Goal: Ask a question: Seek information or help from site administrators or community

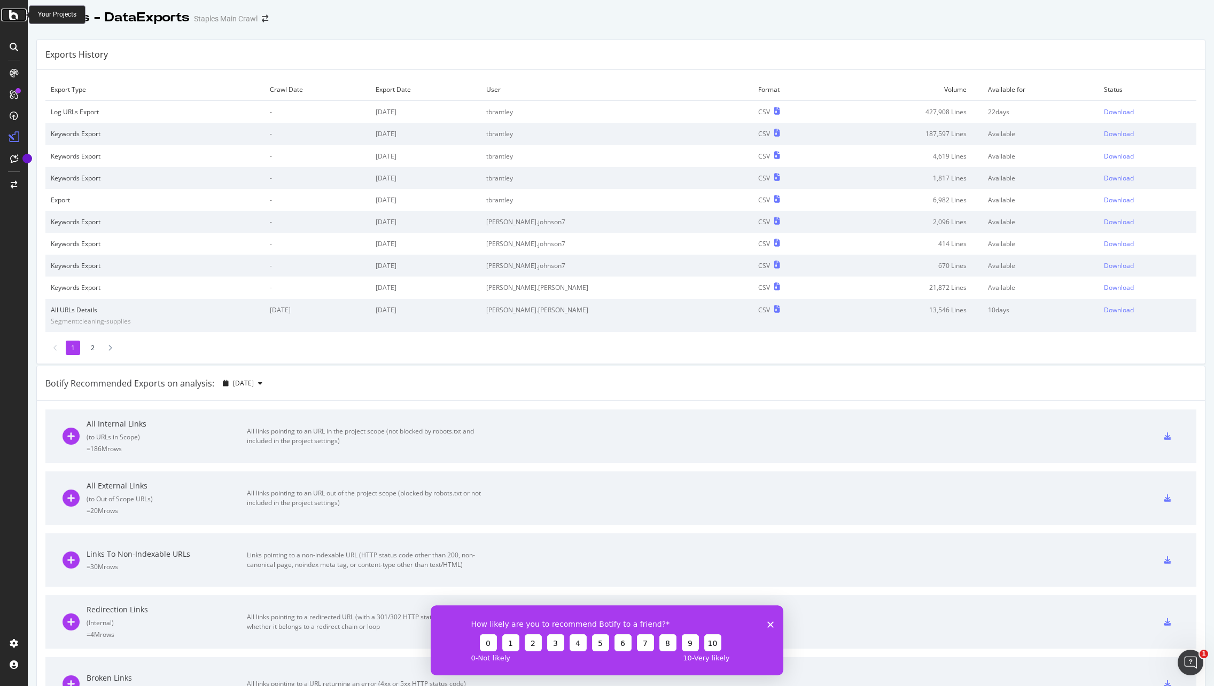
click at [16, 17] on icon at bounding box center [14, 15] width 10 height 13
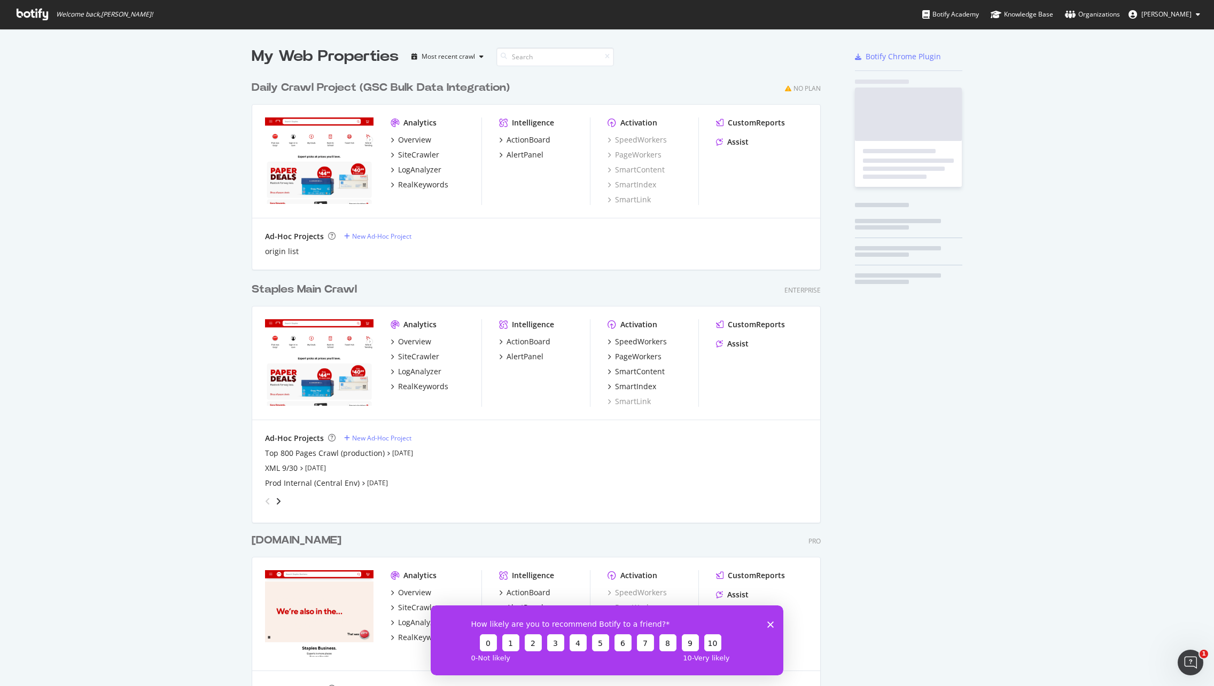
scroll to position [678, 1198]
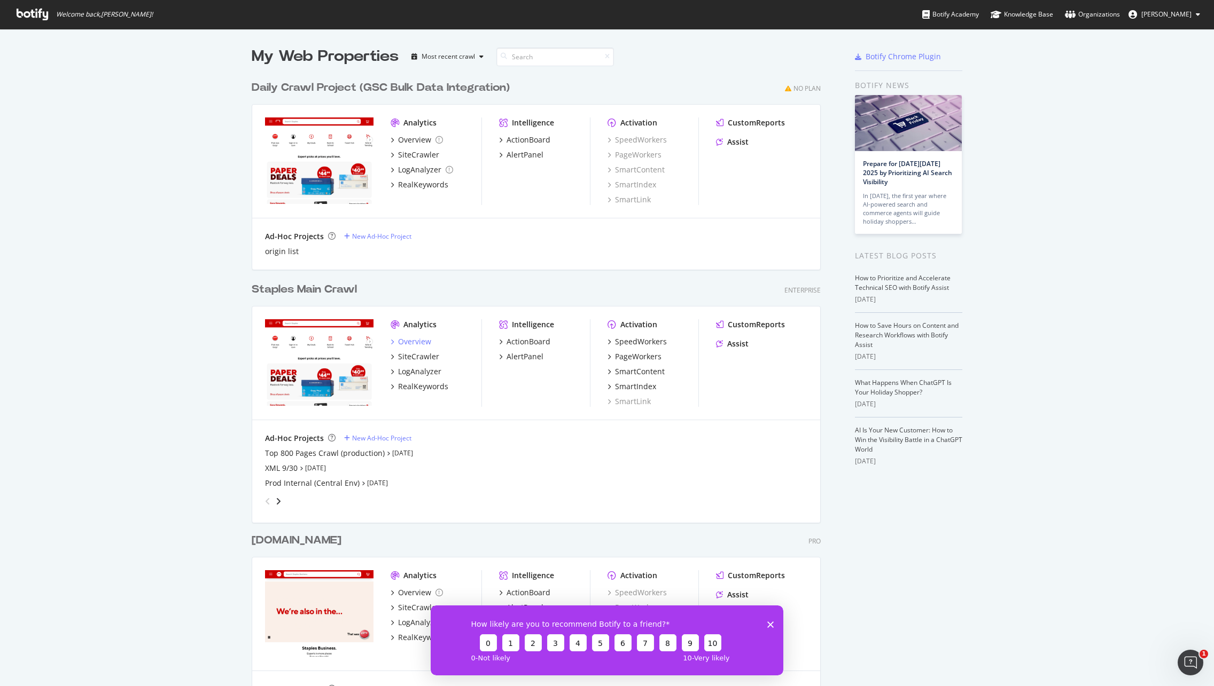
click at [412, 341] on div "Overview" at bounding box center [414, 342] width 33 height 11
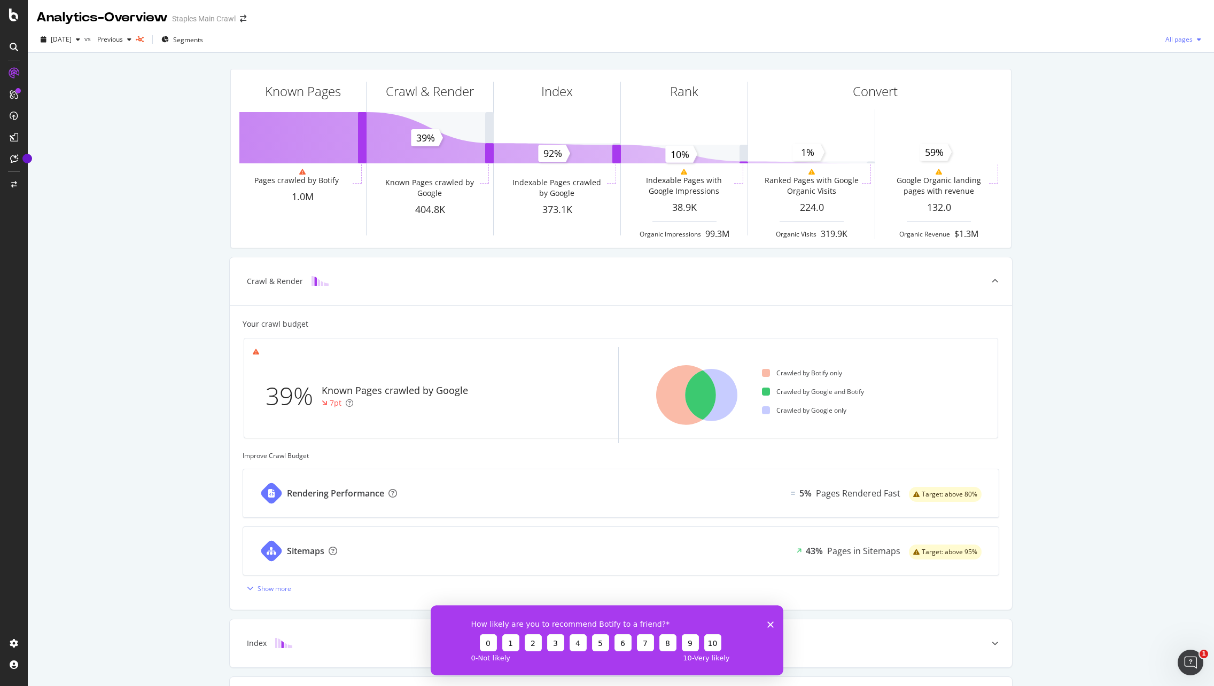
click at [1169, 42] on span "All pages" at bounding box center [1177, 39] width 32 height 9
click at [1121, 154] on div "Known Pages Pages crawled by Botify 1.0M Crawl & Render Known Pages crawled by …" at bounding box center [621, 441] width 1186 height 777
click at [15, 45] on icon at bounding box center [14, 47] width 9 height 9
click at [9, 92] on div at bounding box center [13, 94] width 17 height 17
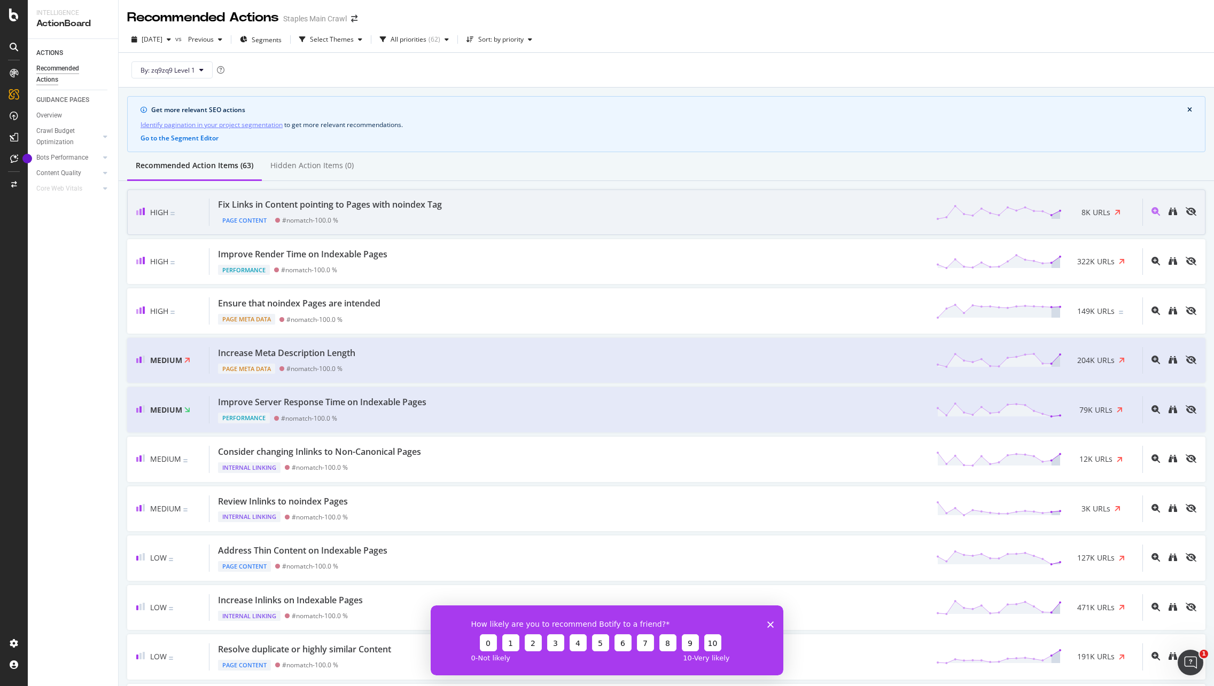
click at [674, 219] on div "Fix Links in Content pointing to Pages with noindex Tag Page Content #nomatch -…" at bounding box center [675, 212] width 933 height 27
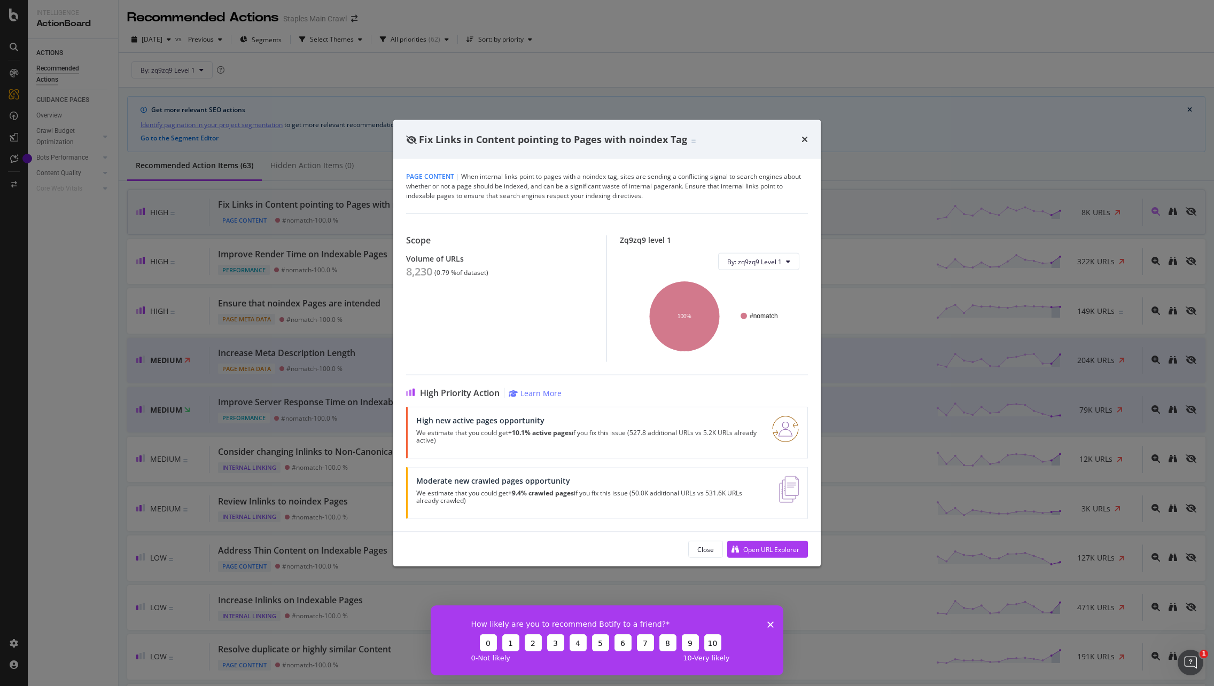
click at [807, 139] on icon "times" at bounding box center [804, 139] width 6 height 9
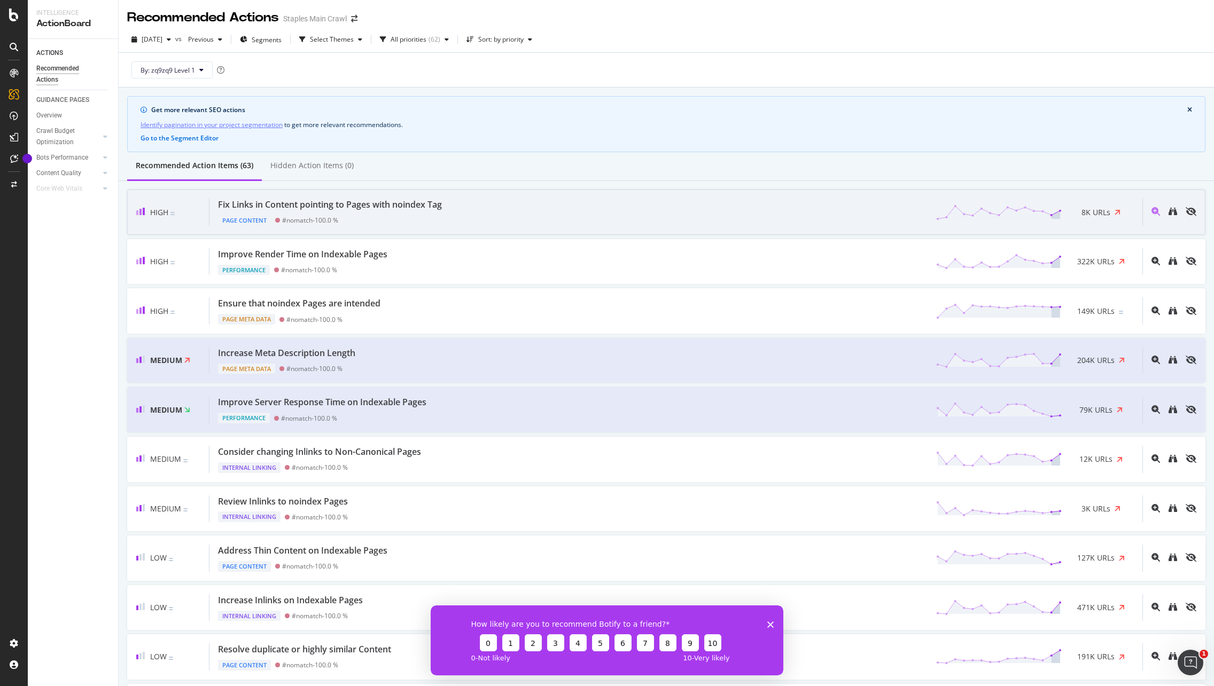
click at [66, 128] on div "Crawl Budget Optimization" at bounding box center [64, 137] width 56 height 22
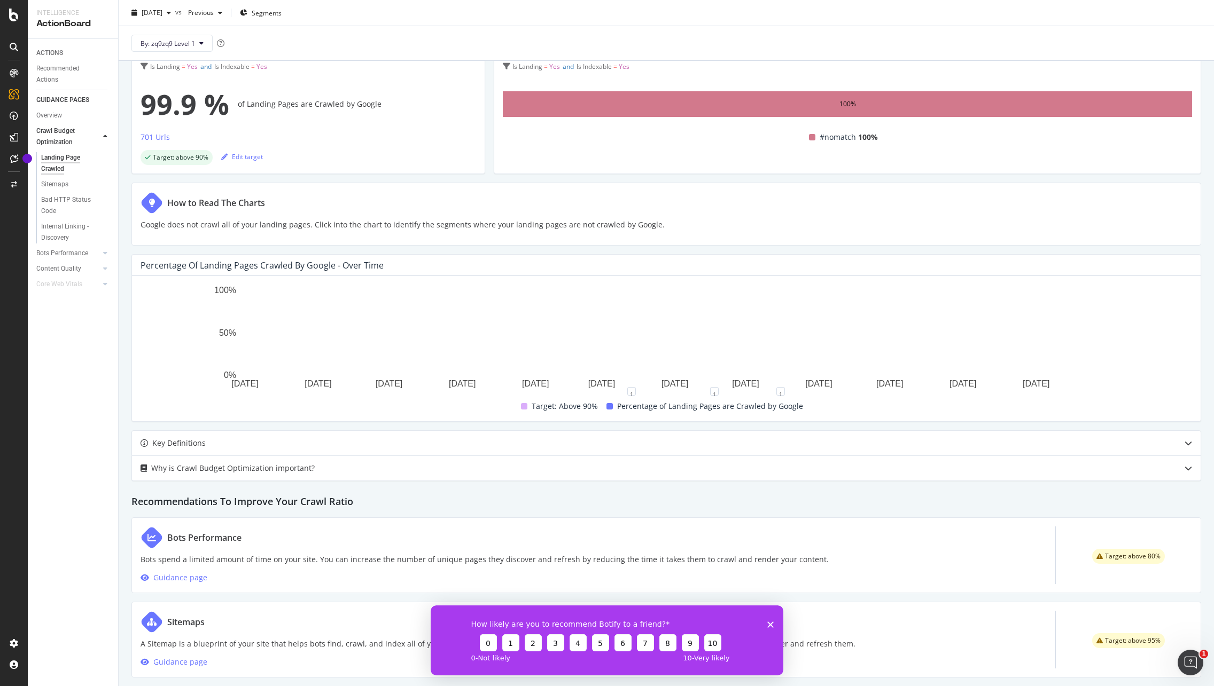
scroll to position [92, 0]
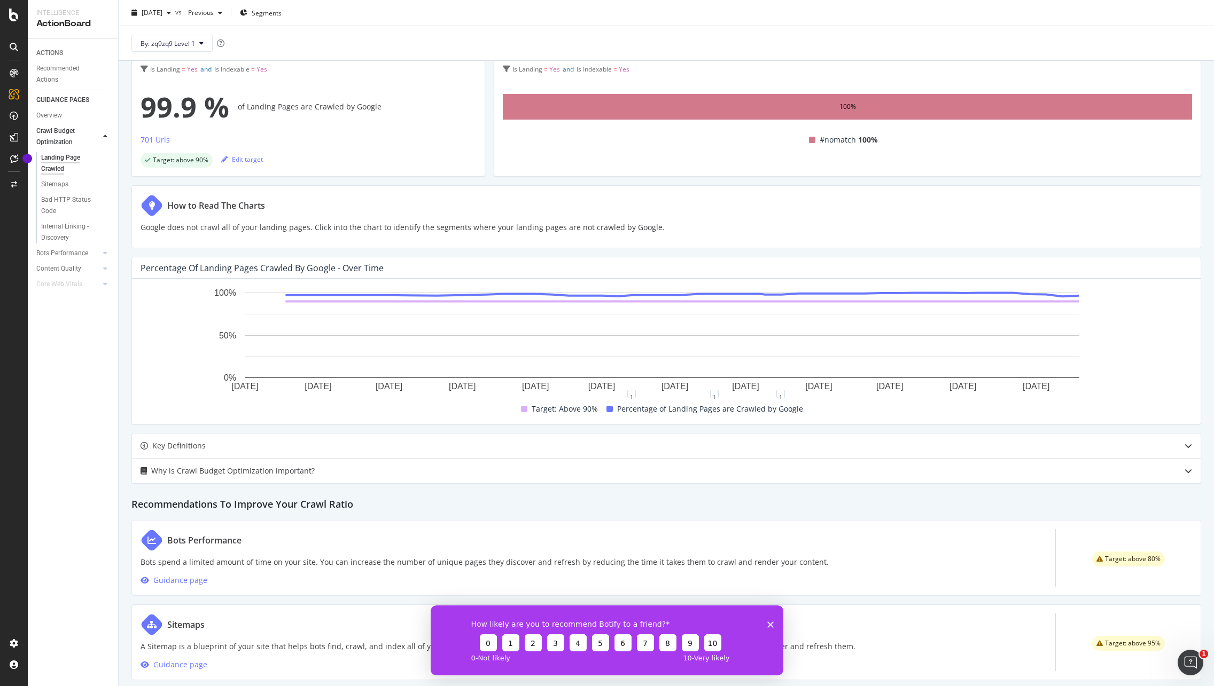
click at [10, 135] on icon at bounding box center [14, 137] width 9 height 9
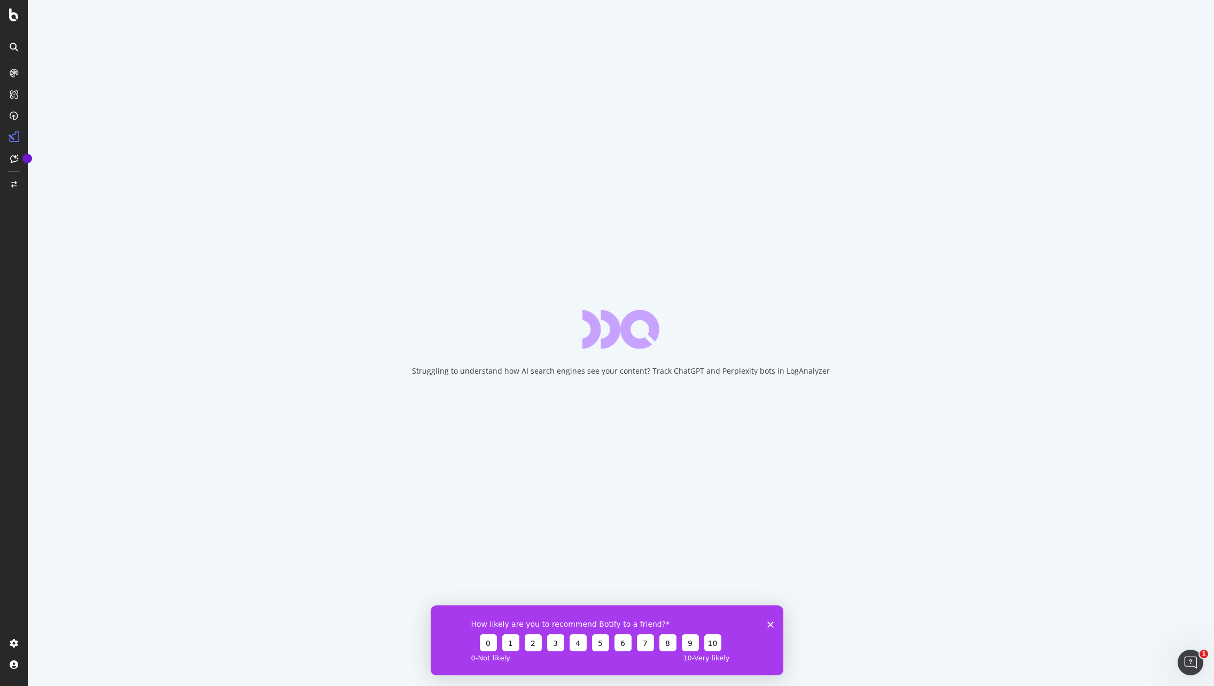
click at [17, 72] on icon at bounding box center [14, 73] width 9 height 9
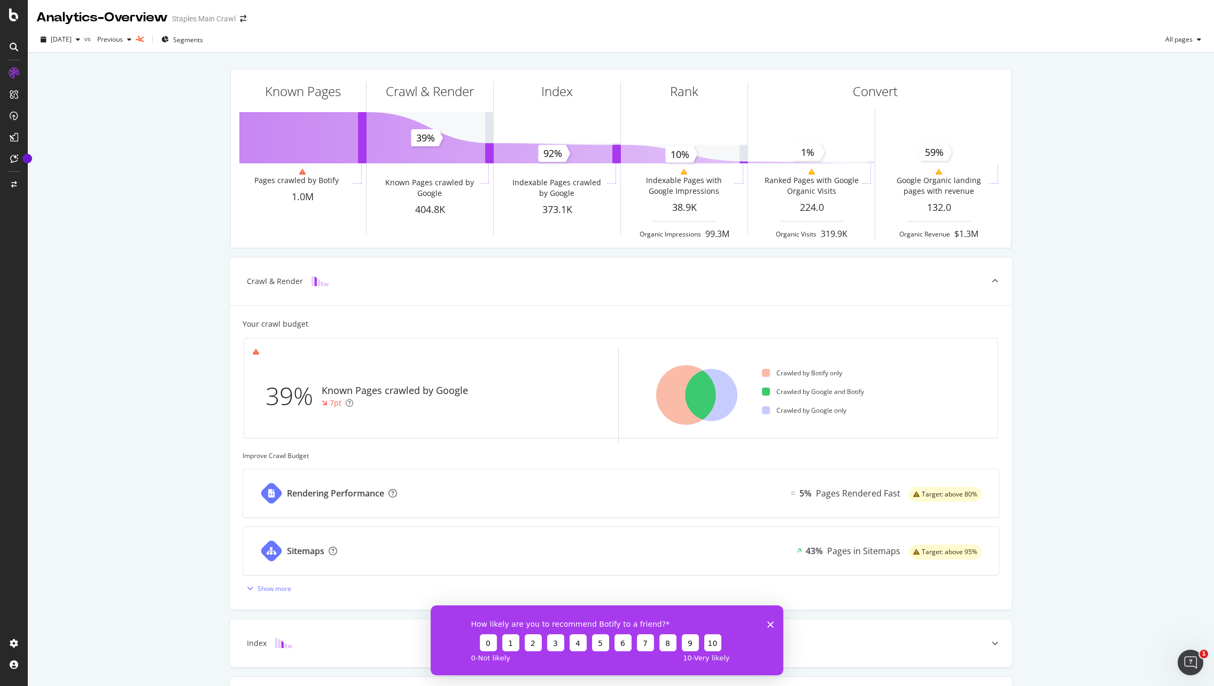
scroll to position [143, 0]
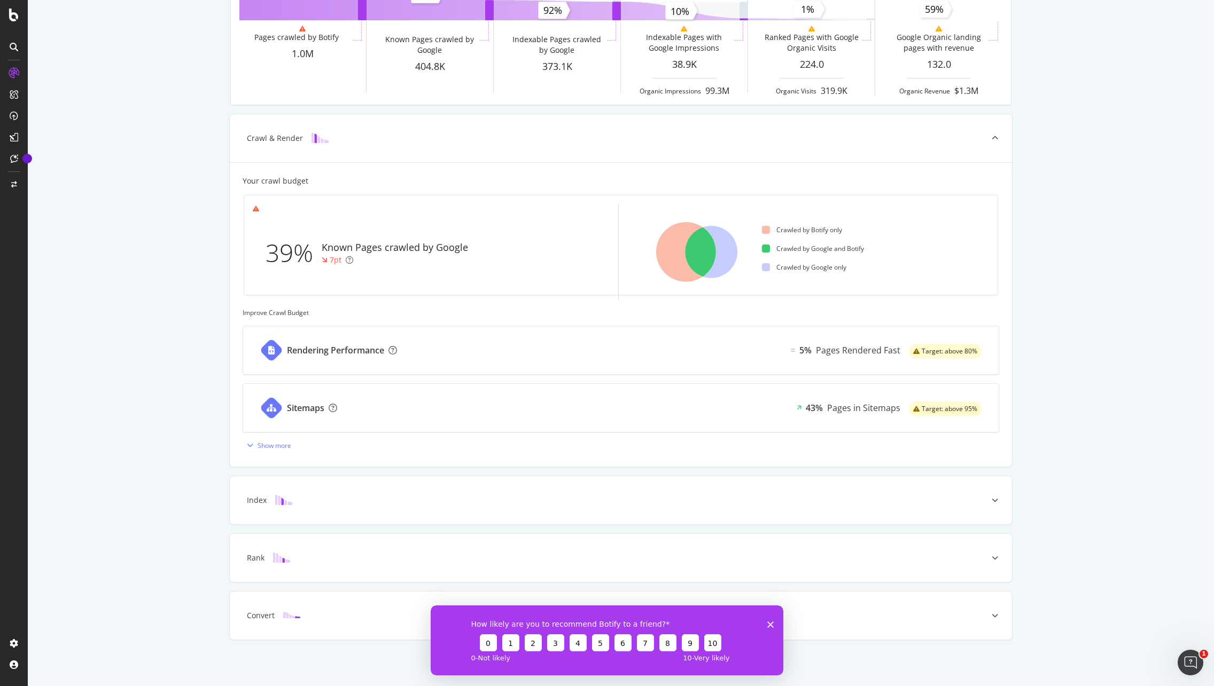
click at [275, 490] on div "Index" at bounding box center [621, 500] width 782 height 48
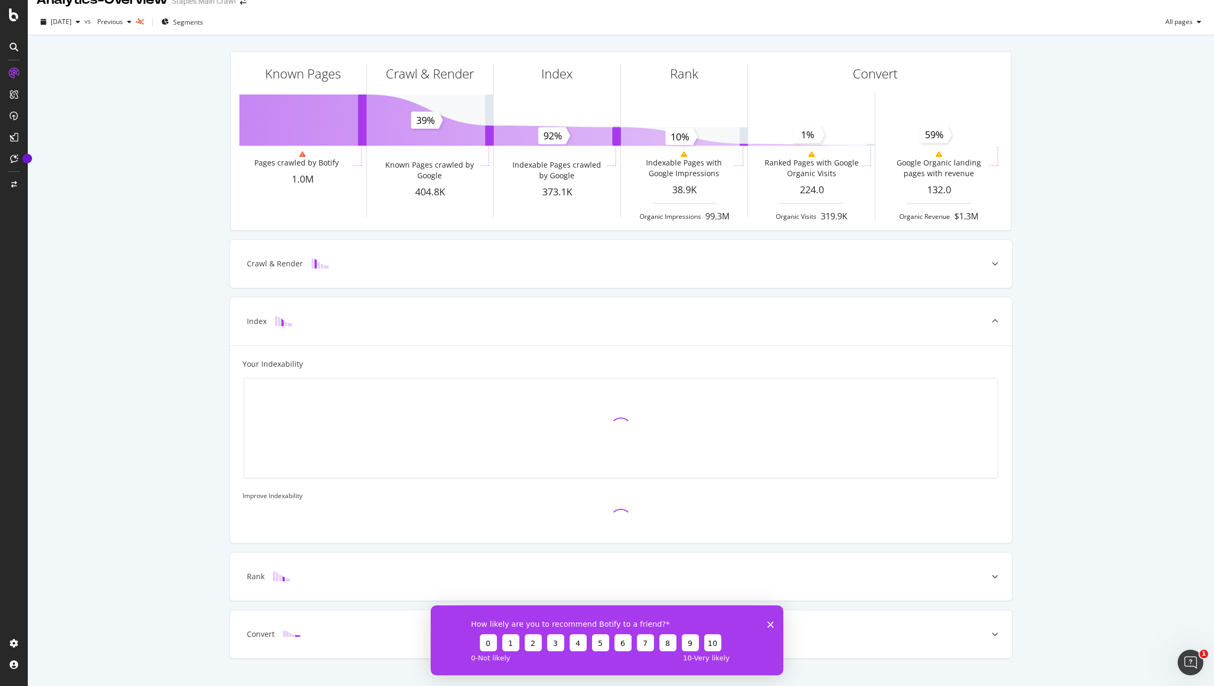
scroll to position [0, 0]
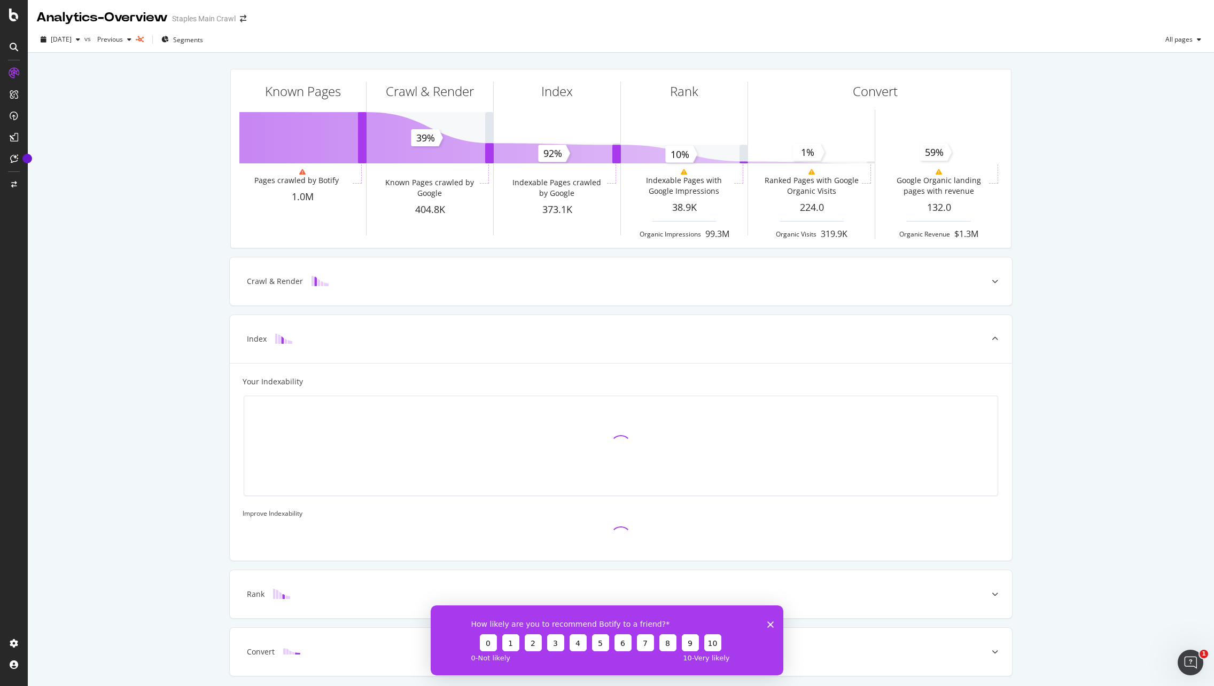
click at [369, 283] on div "Crawl & Render" at bounding box center [604, 281] width 740 height 11
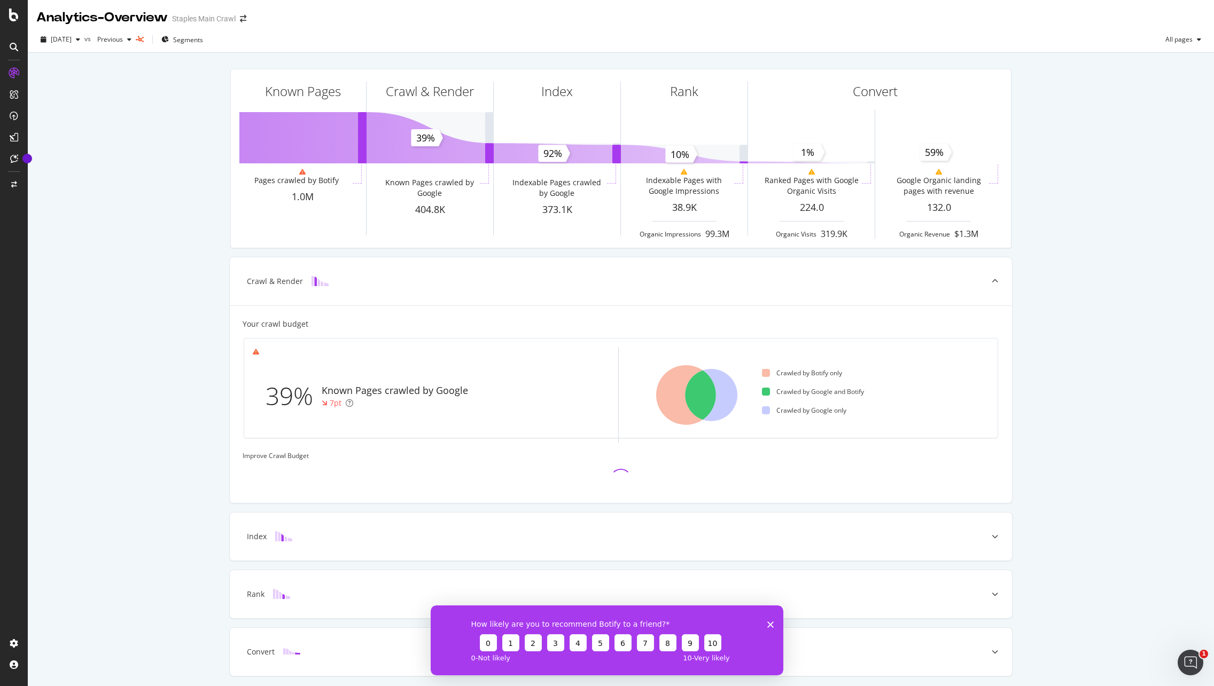
scroll to position [36, 0]
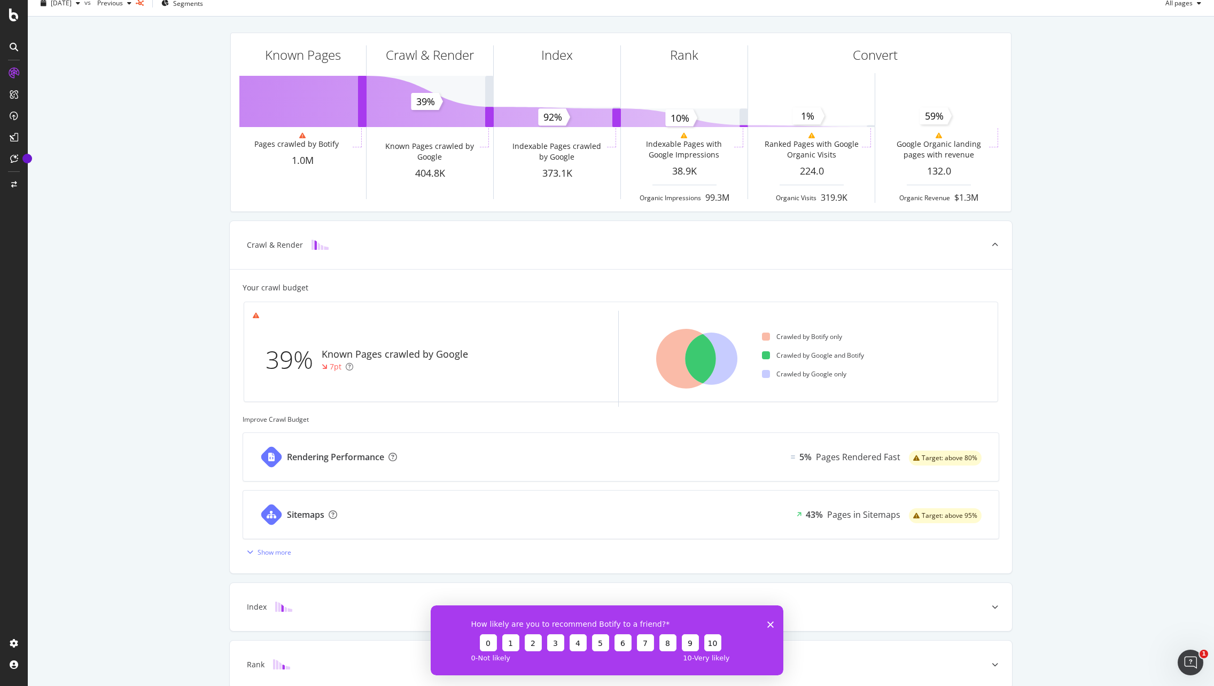
click at [17, 162] on icon at bounding box center [14, 158] width 8 height 9
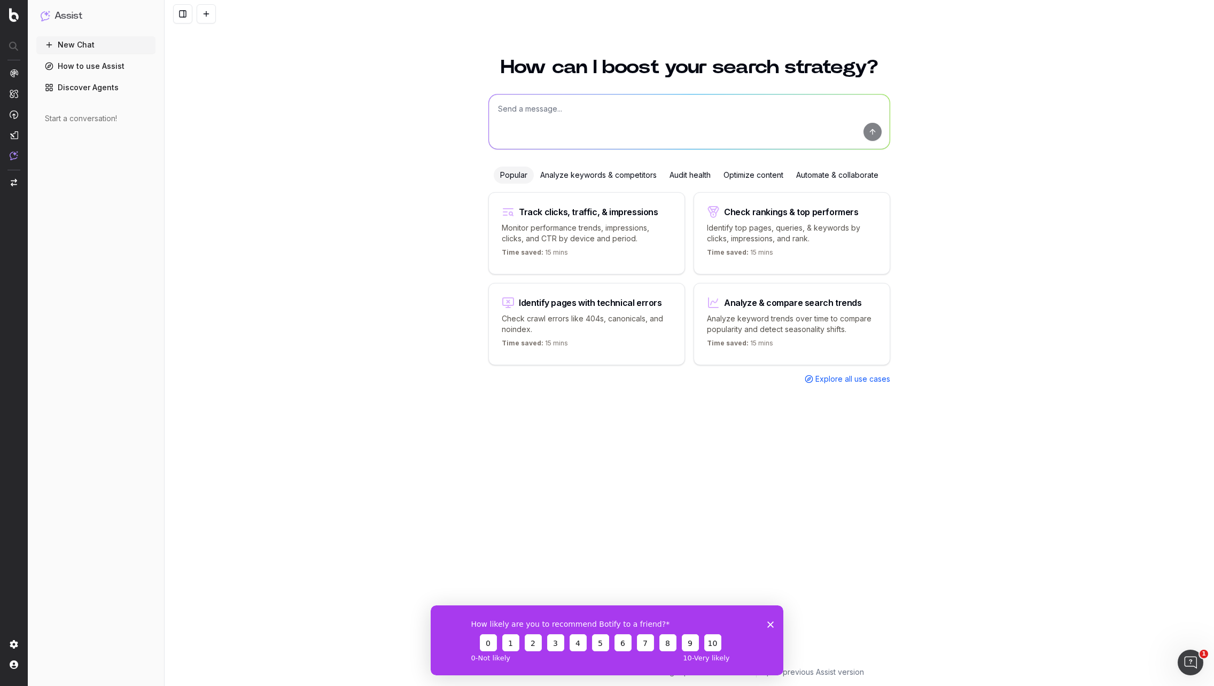
click at [586, 126] on textarea at bounding box center [689, 122] width 401 height 54
type textarea "get visits data for a url"
drag, startPoint x: 0, startPoint y: 0, endPoint x: 879, endPoint y: 135, distance: 889.0
click at [879, 135] on button "submit" at bounding box center [872, 132] width 18 height 18
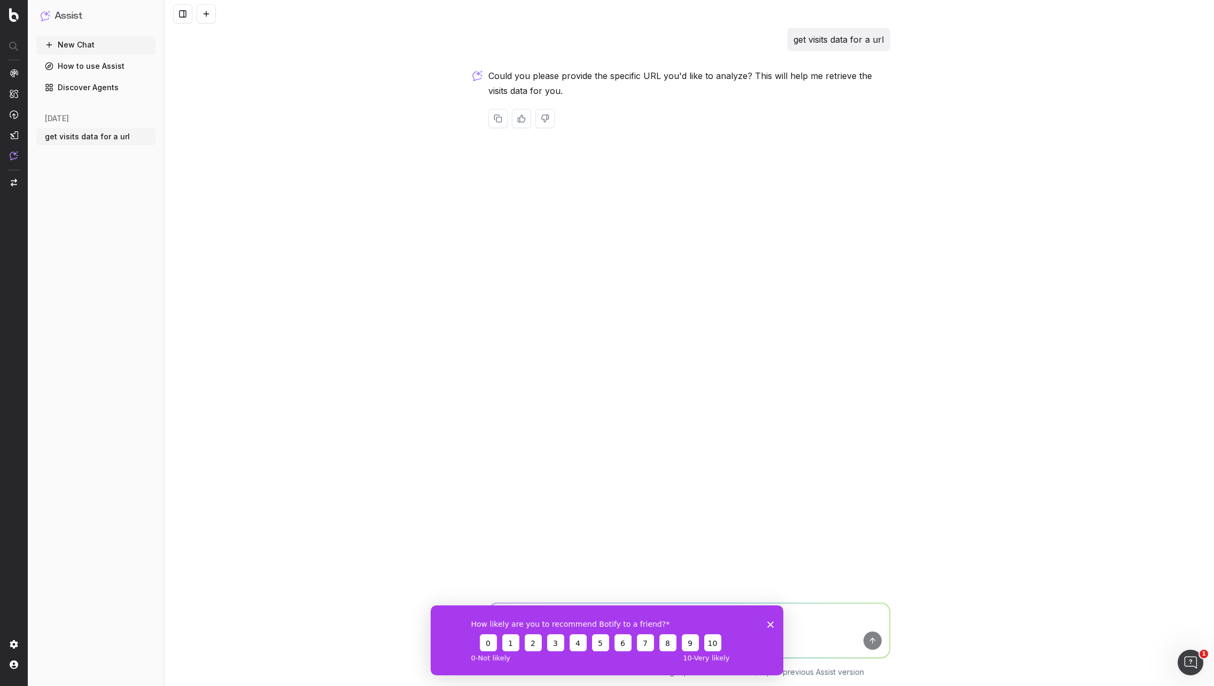
click at [769, 625] on polygon "Close survey" at bounding box center [770, 624] width 6 height 6
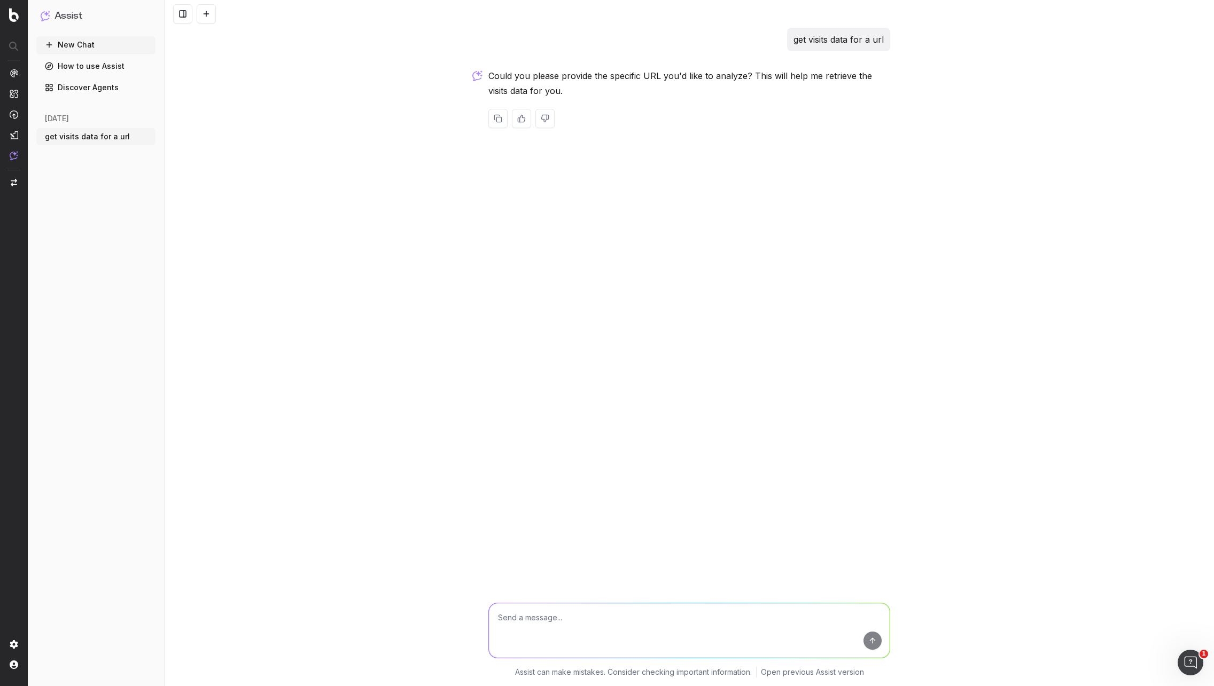
click at [610, 624] on textarea at bounding box center [689, 631] width 401 height 54
paste textarea "[URL][DOMAIN_NAME]"
type textarea "[URL][DOMAIN_NAME]"
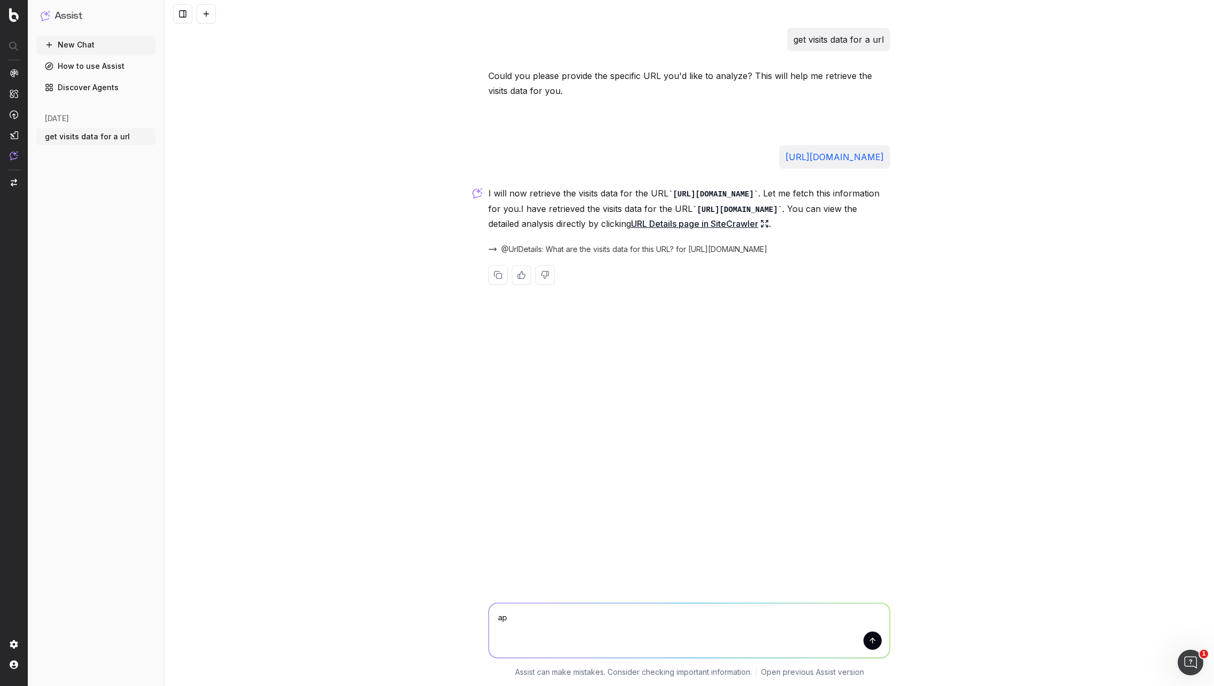
type textarea "api"
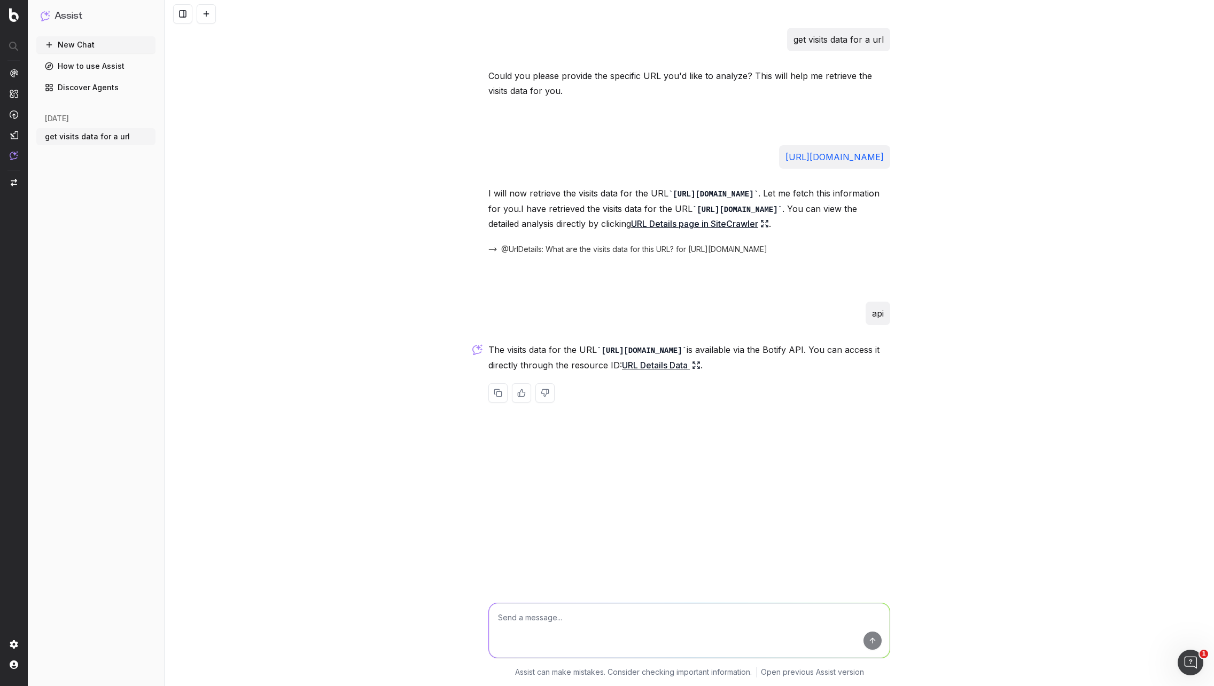
click at [695, 364] on icon at bounding box center [694, 363] width 2 height 2
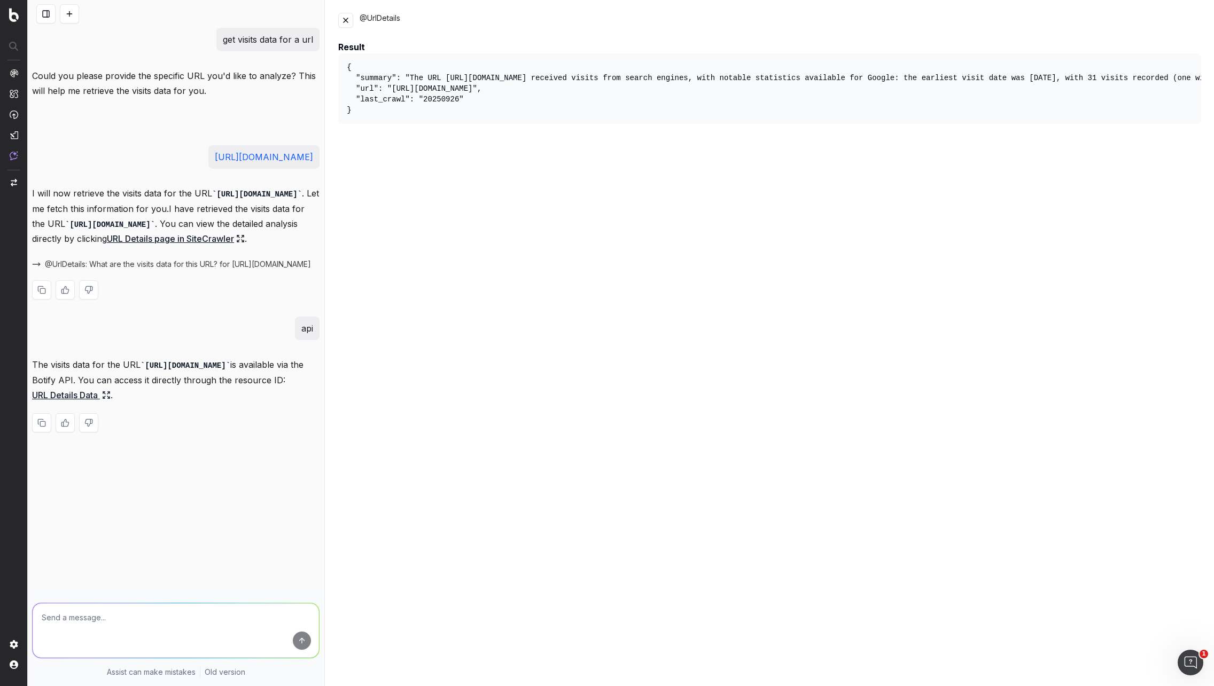
click at [236, 243] on icon at bounding box center [240, 238] width 9 height 9
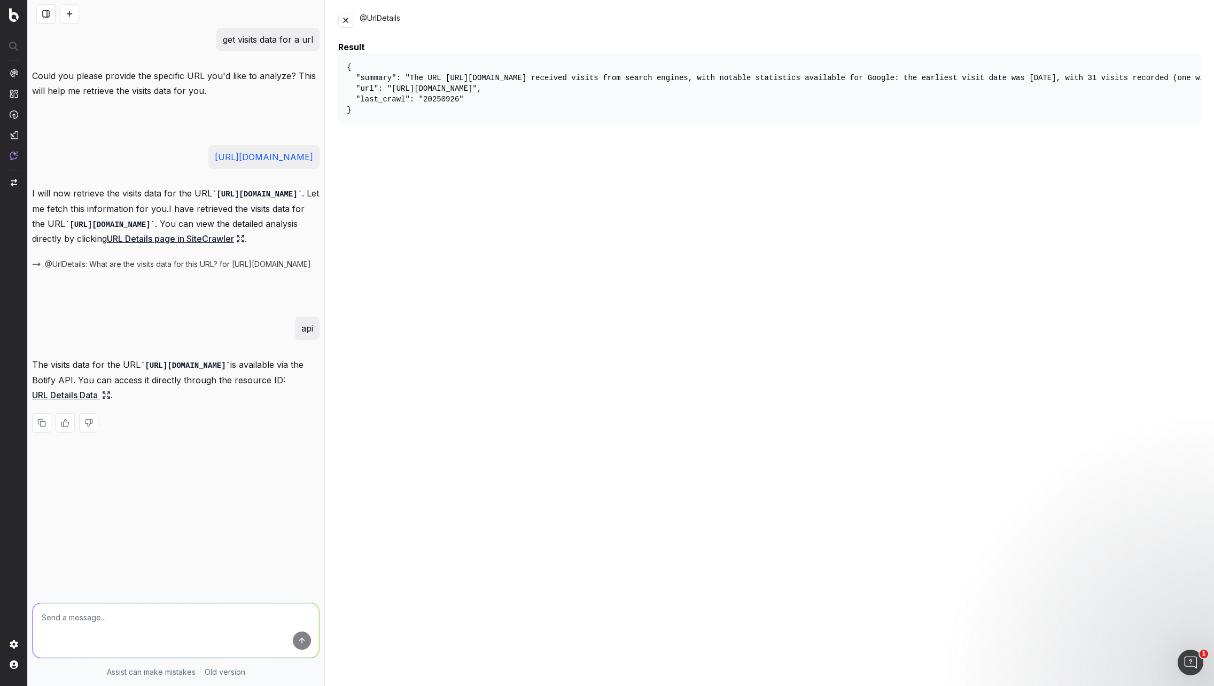
drag, startPoint x: 828, startPoint y: 377, endPoint x: 391, endPoint y: 88, distance: 524.3
click at [391, 88] on pre "{ "summary": "The URL https://www.staples.com/Label-Makers/cat_CL90400 received…" at bounding box center [769, 88] width 863 height 71
copy pre "https://www.staples.com/Label-Makers/cat_CL90400"
click at [247, 403] on p "The visits data for the URL https://www.staples.com/Label-Makers/cat_CL90400 is…" at bounding box center [175, 379] width 287 height 45
click at [111, 400] on icon at bounding box center [106, 395] width 9 height 9
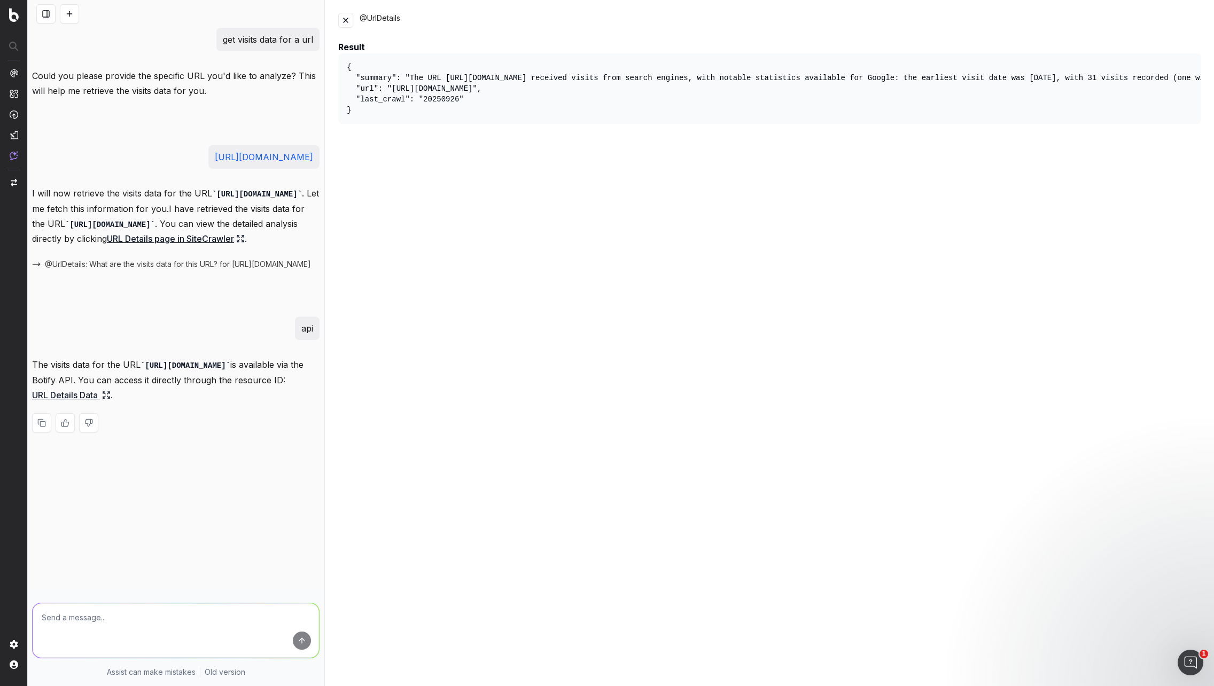
click at [111, 400] on icon at bounding box center [106, 395] width 9 height 9
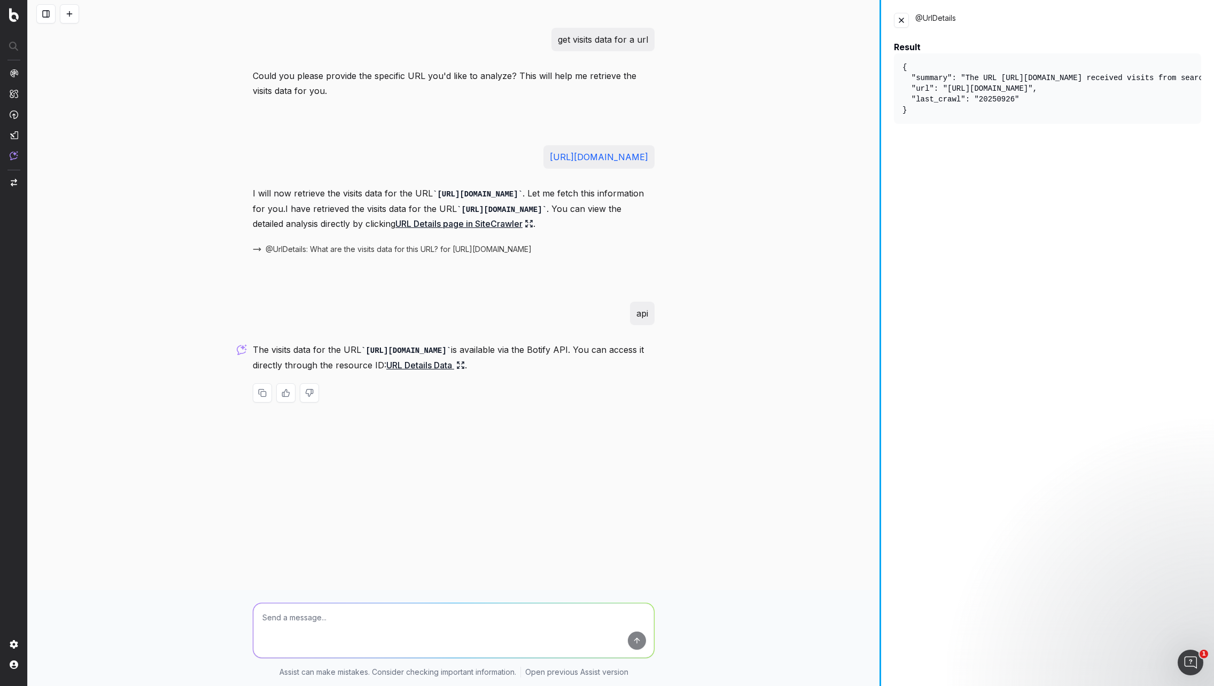
click at [881, 464] on div "get visits data for a url Could you please provide the specific URL you'd like …" at bounding box center [621, 343] width 1186 height 686
click at [342, 612] on textarea at bounding box center [453, 631] width 401 height 54
type textarea "share the developers api"
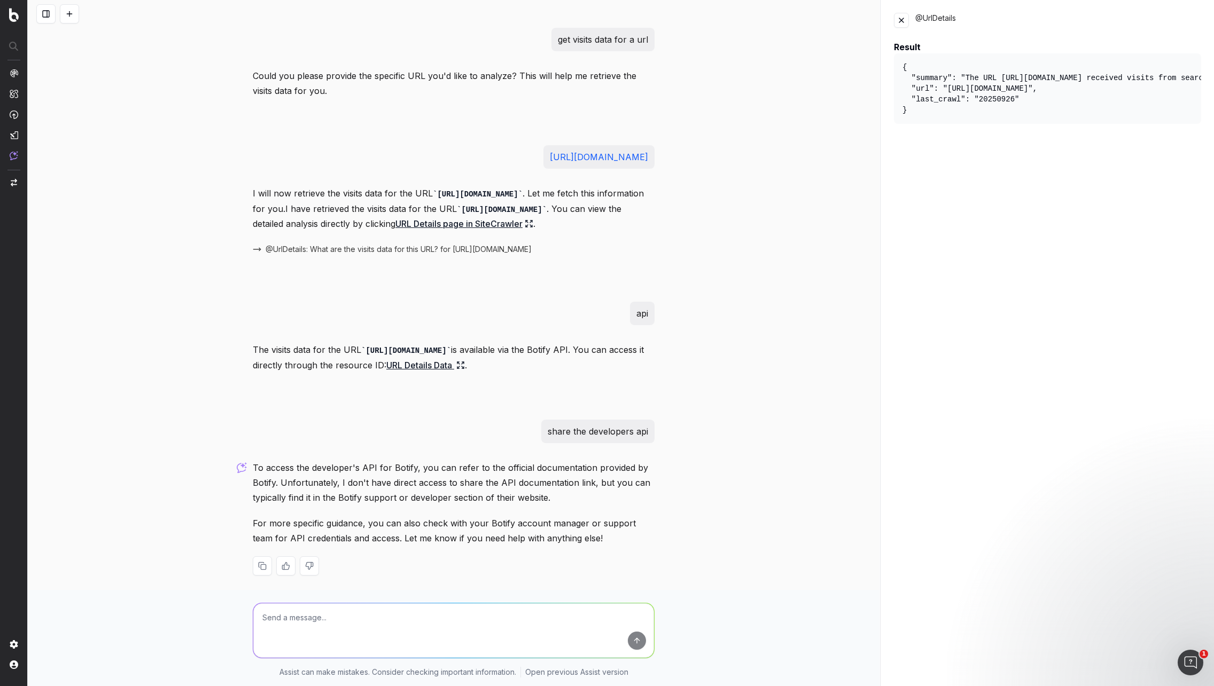
scroll to position [17, 0]
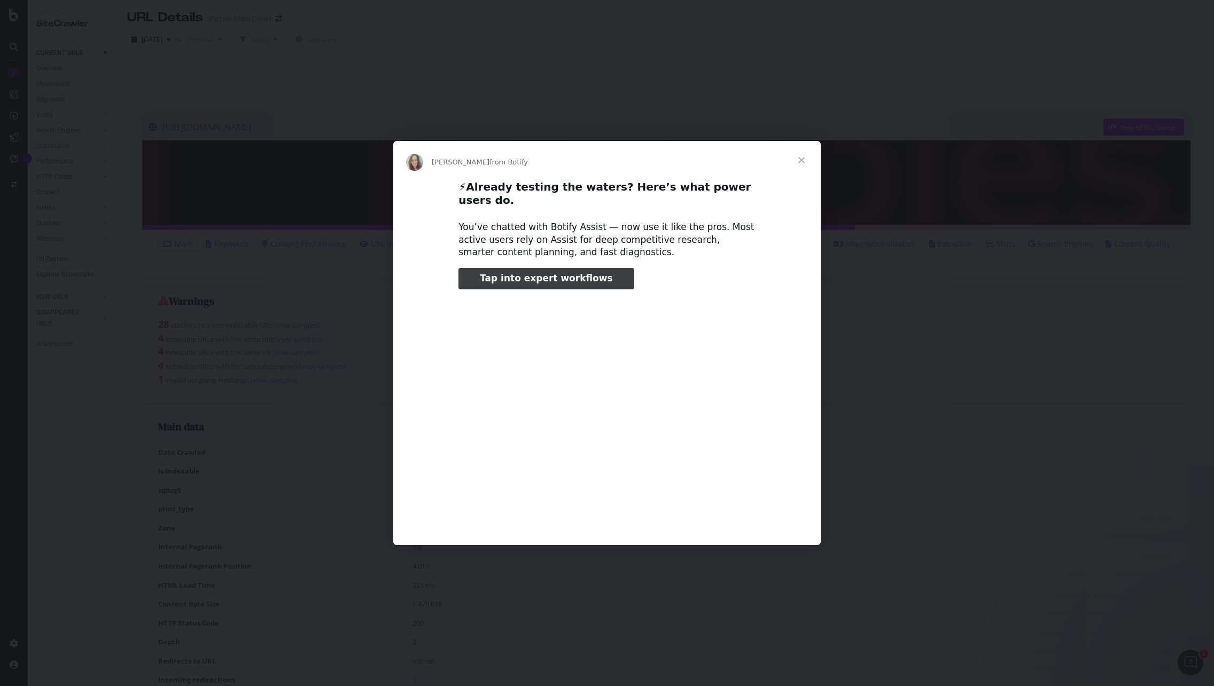
type input "106212"
click at [799, 165] on span "Close" at bounding box center [801, 160] width 38 height 38
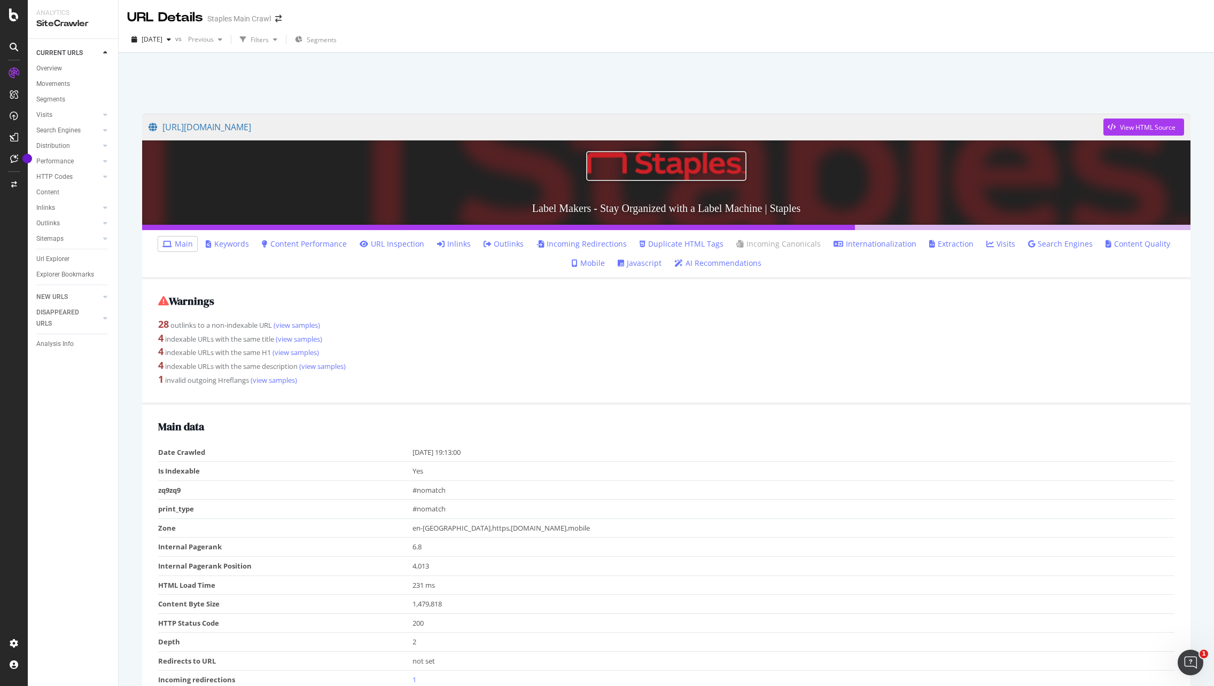
click at [995, 245] on link "Visits" at bounding box center [1000, 244] width 29 height 11
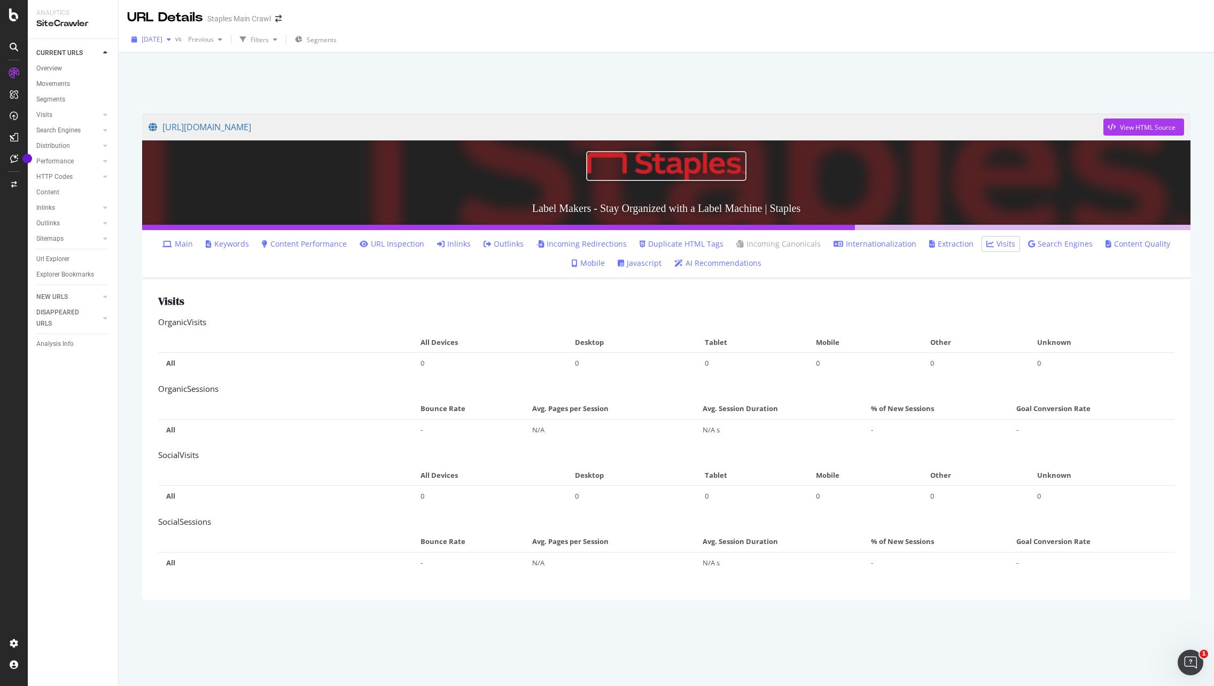
click at [175, 38] on div "button" at bounding box center [168, 39] width 13 height 6
click at [423, 85] on div at bounding box center [665, 80] width 1069 height 45
click at [52, 112] on link "Visits" at bounding box center [68, 115] width 64 height 11
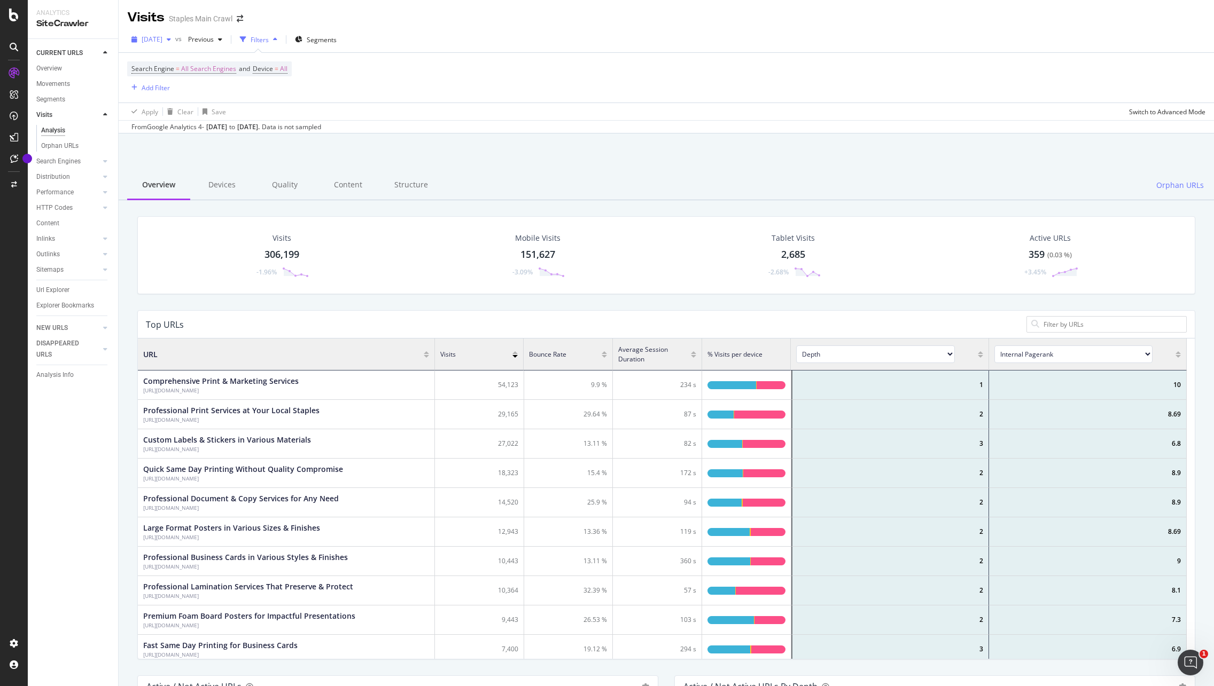
scroll to position [312, 1041]
click at [59, 144] on div "Orphan URLs" at bounding box center [59, 145] width 37 height 11
